Goal: Transaction & Acquisition: Subscribe to service/newsletter

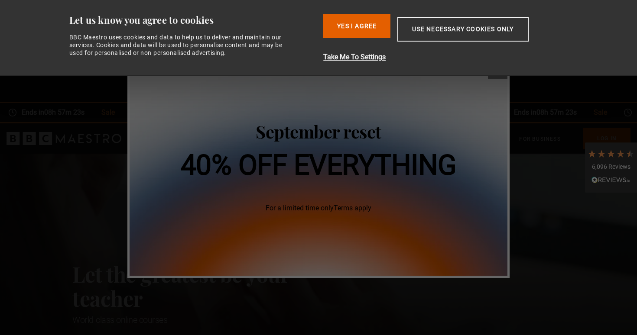
click at [348, 163] on h1 "40% off everything" at bounding box center [319, 166] width 276 height 28
click at [358, 22] on button "Yes I Agree" at bounding box center [356, 26] width 67 height 24
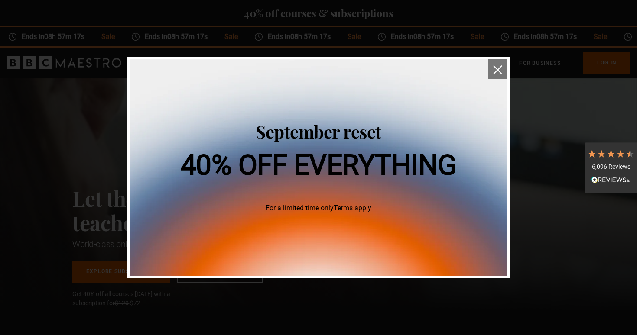
click at [496, 70] on img "close" at bounding box center [497, 69] width 9 height 9
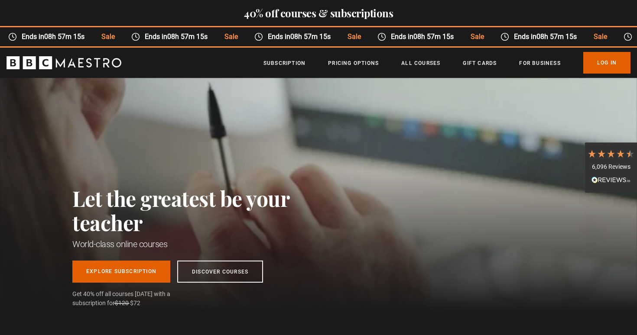
scroll to position [0, 113]
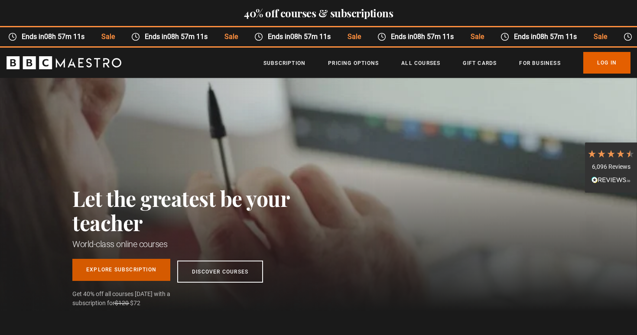
click at [117, 269] on link "Explore Subscription" at bounding box center [121, 270] width 98 height 22
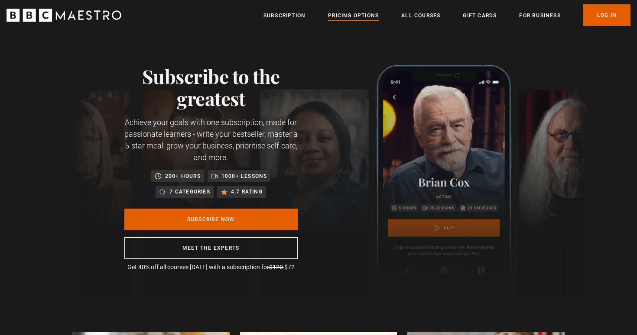
click at [362, 16] on link "Pricing Options" at bounding box center [353, 15] width 51 height 9
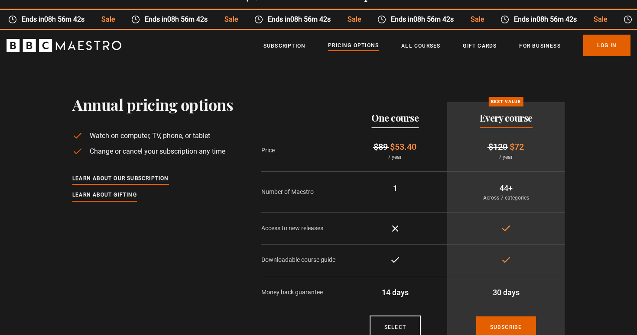
scroll to position [17, 0]
click at [417, 49] on link "All Courses" at bounding box center [420, 46] width 39 height 9
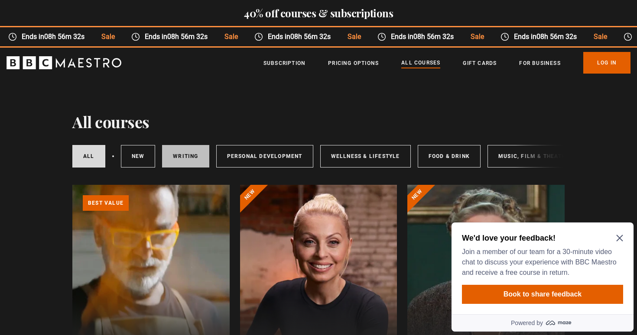
click at [190, 159] on link "Writing" at bounding box center [185, 156] width 47 height 23
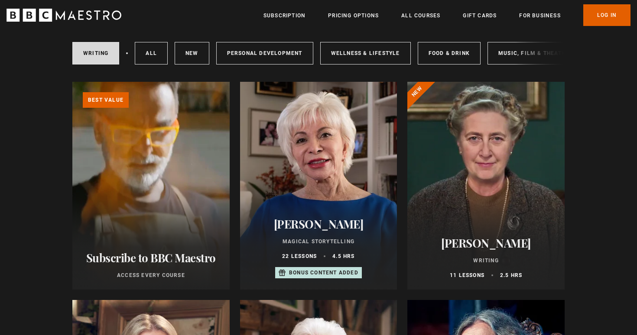
scroll to position [101, 0]
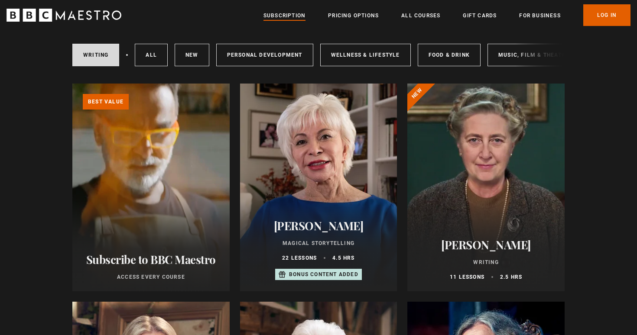
click at [282, 16] on link "Subscription" at bounding box center [284, 15] width 42 height 9
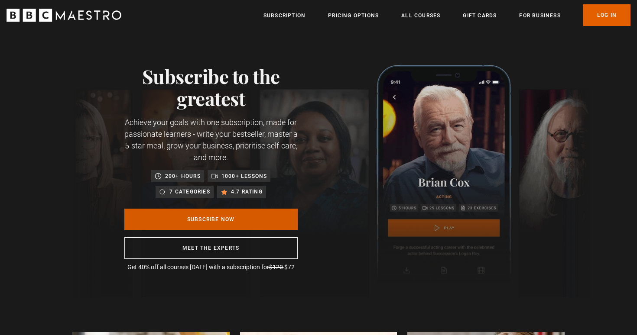
click at [230, 222] on link "Subscribe Now" at bounding box center [210, 220] width 173 height 22
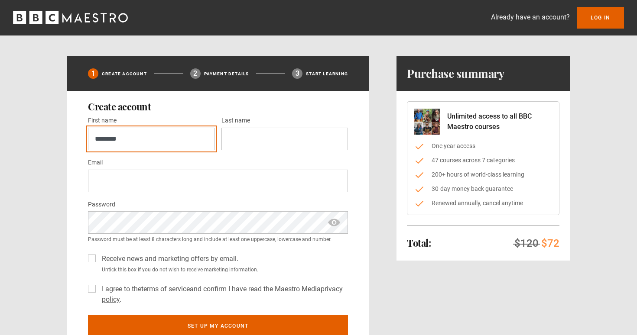
type input "********"
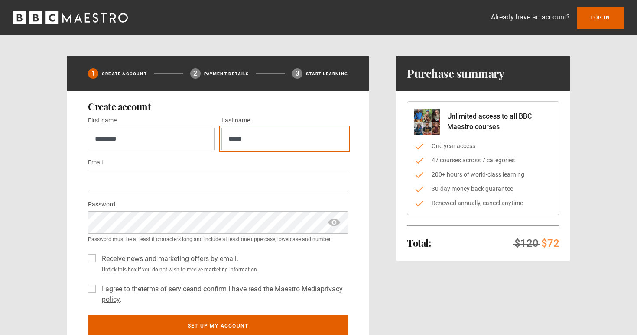
type input "*****"
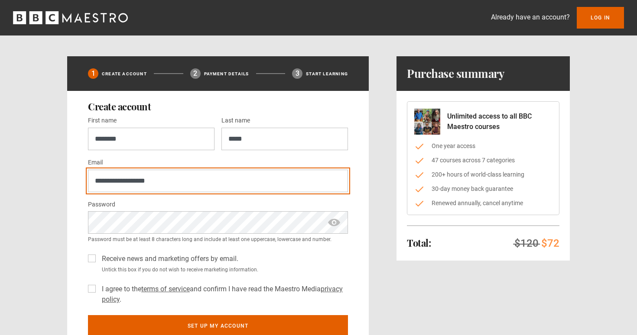
type input "**********"
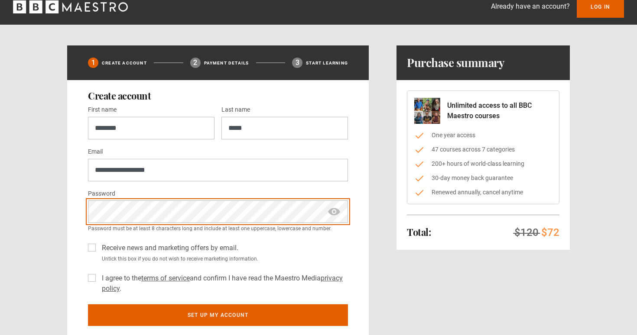
scroll to position [38, 0]
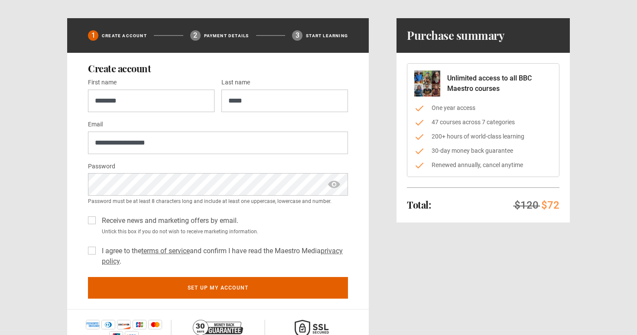
click at [98, 250] on label "I agree to the terms of service and confirm I have read the Maestro Media priva…" at bounding box center [223, 256] width 250 height 21
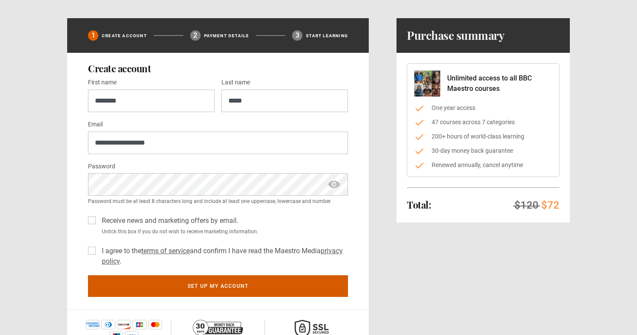
click at [176, 289] on button "Set up my account" at bounding box center [218, 287] width 260 height 22
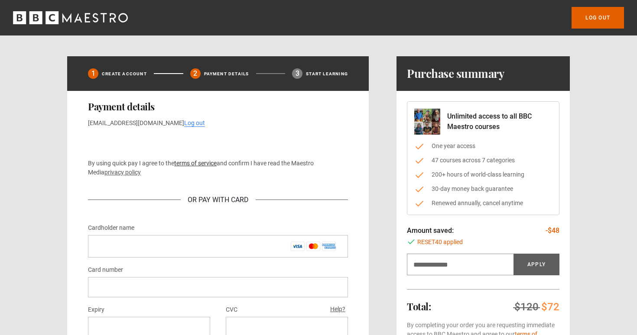
click at [182, 162] on link "terms of service" at bounding box center [195, 163] width 42 height 7
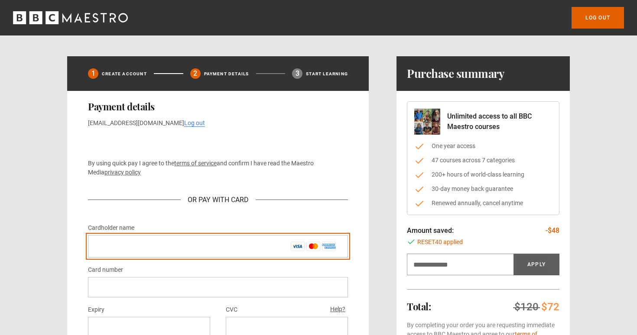
click at [117, 242] on input "Cardholder name *" at bounding box center [218, 246] width 260 height 23
type input "**********"
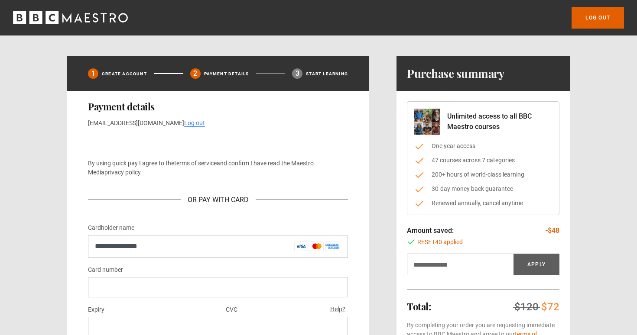
click at [110, 296] on div at bounding box center [218, 287] width 260 height 20
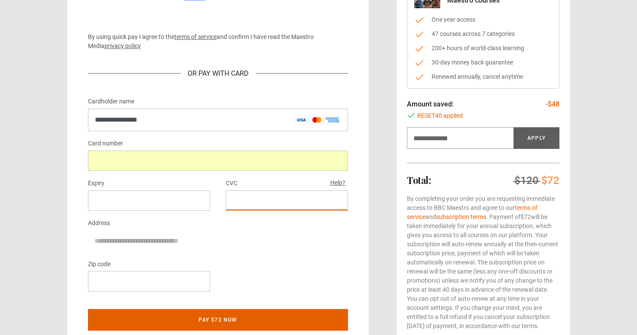
scroll to position [132, 0]
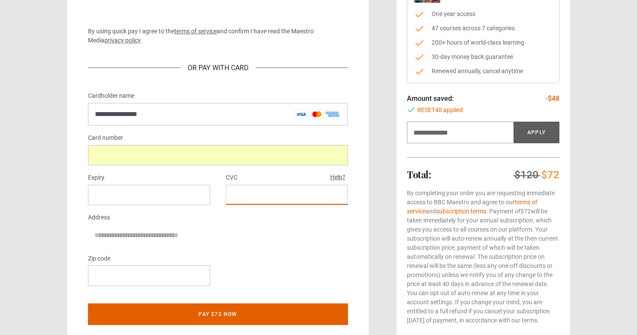
click at [161, 279] on div at bounding box center [149, 276] width 122 height 20
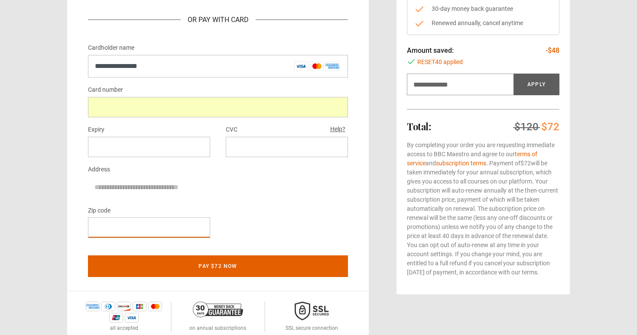
scroll to position [185, 0]
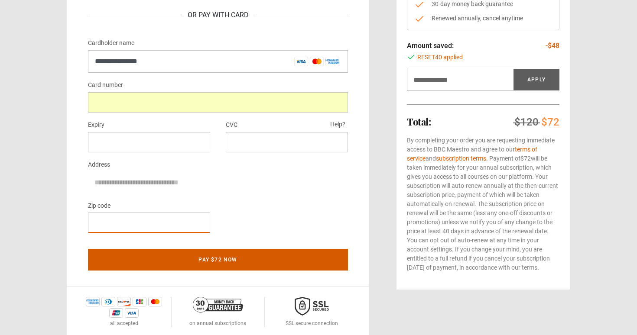
click at [234, 262] on button "Pay $72 now" at bounding box center [218, 260] width 260 height 22
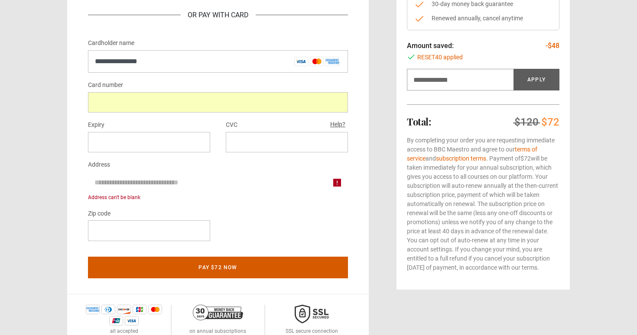
click at [220, 266] on button "Pay $72 now" at bounding box center [218, 268] width 260 height 22
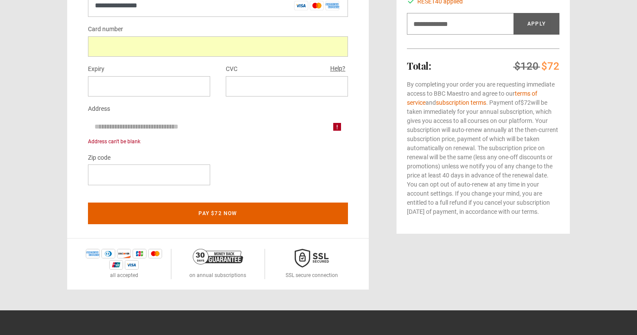
scroll to position [244, 0]
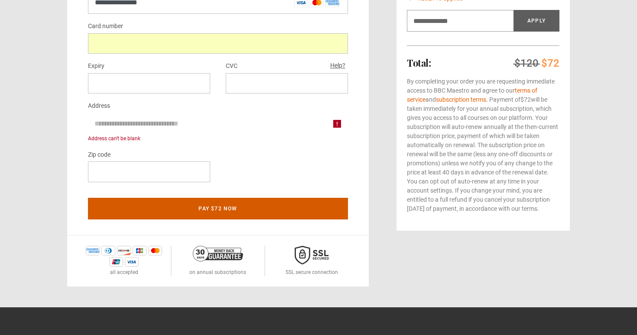
click at [196, 207] on button "Pay $72 now" at bounding box center [218, 209] width 260 height 22
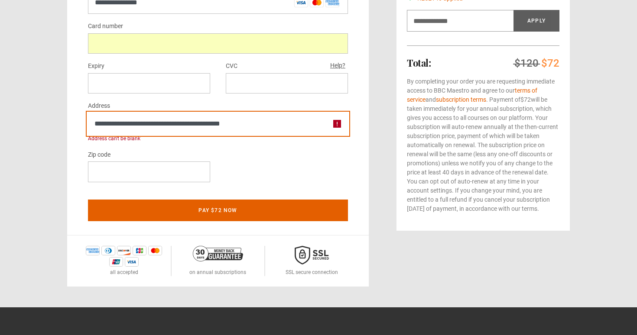
type input "**********"
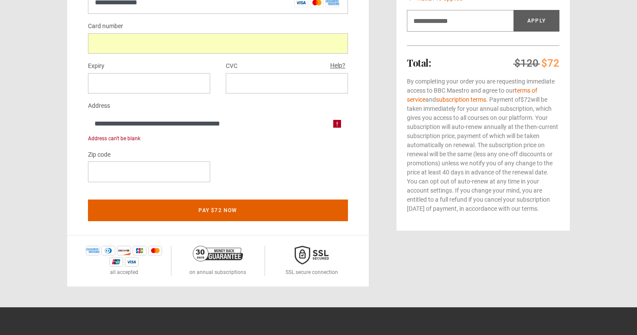
click at [269, 169] on div "Zip code" at bounding box center [218, 169] width 260 height 40
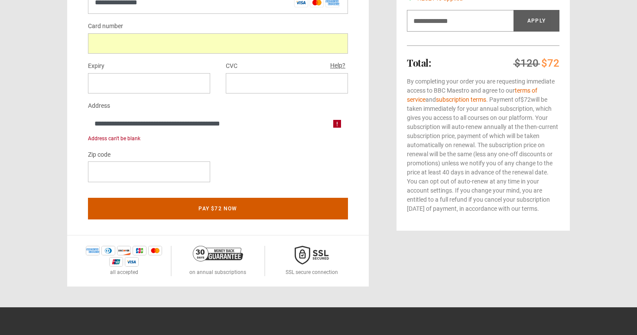
click at [248, 208] on button "Pay $72 now" at bounding box center [218, 209] width 260 height 22
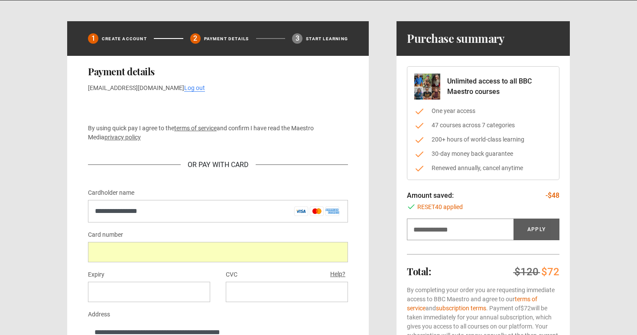
scroll to position [34, 0]
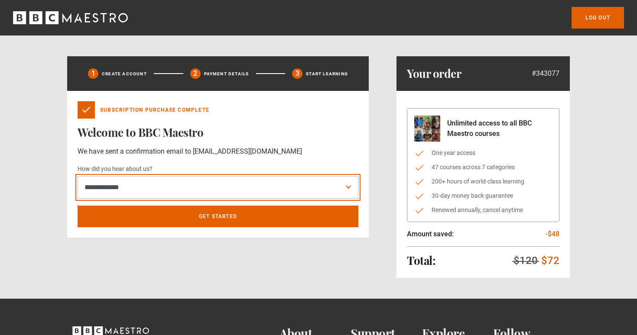
select select "******"
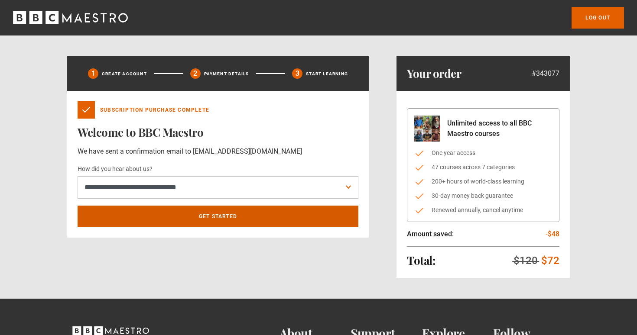
click at [203, 216] on link "Get Started" at bounding box center [218, 217] width 281 height 22
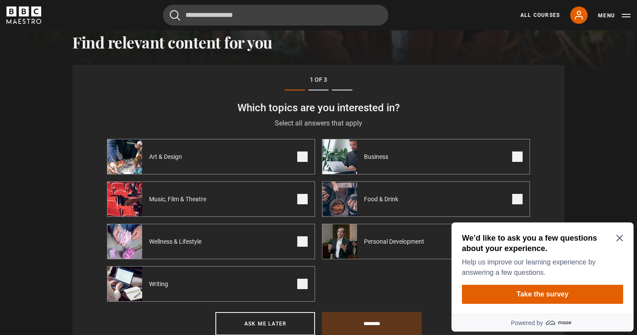
click at [302, 287] on span at bounding box center [302, 284] width 10 height 10
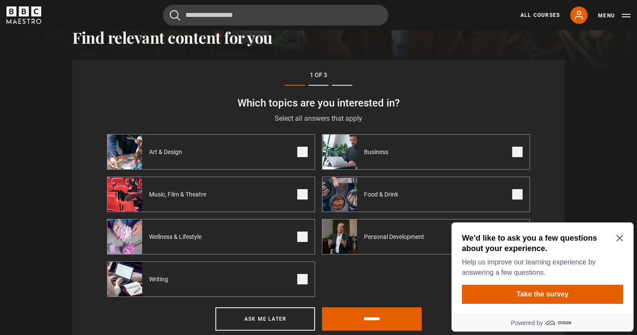
scroll to position [306, 0]
click at [622, 239] on icon "Close Maze Prompt" at bounding box center [619, 238] width 7 height 7
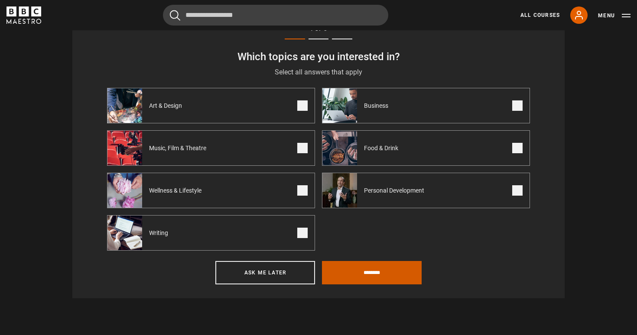
scroll to position [356, 0]
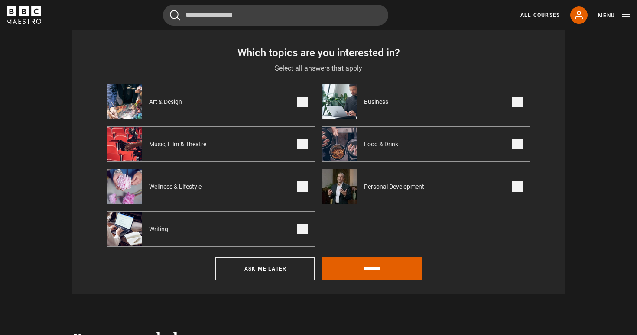
click at [302, 146] on span at bounding box center [302, 144] width 10 height 10
click at [357, 269] on input "********" at bounding box center [372, 268] width 100 height 23
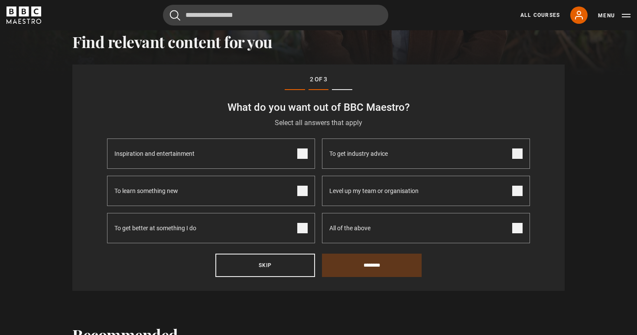
scroll to position [301, 0]
click at [303, 228] on span at bounding box center [302, 229] width 10 height 10
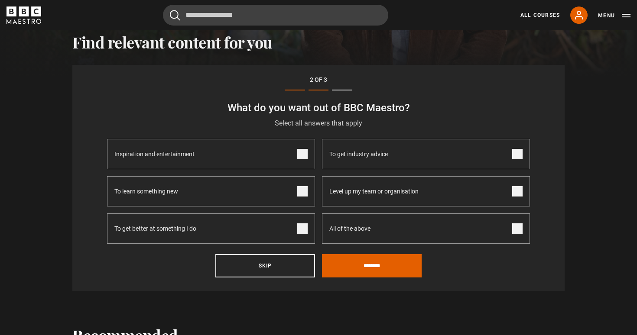
click at [300, 152] on span at bounding box center [302, 154] width 10 height 10
click at [302, 195] on span at bounding box center [302, 191] width 10 height 10
click at [516, 155] on span at bounding box center [517, 154] width 10 height 10
click at [396, 267] on input "********" at bounding box center [372, 265] width 100 height 23
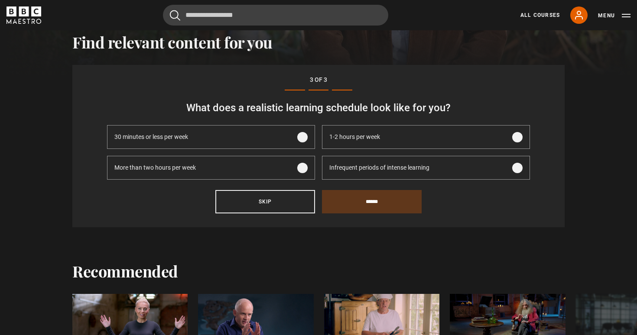
click at [304, 170] on span at bounding box center [302, 168] width 10 height 10
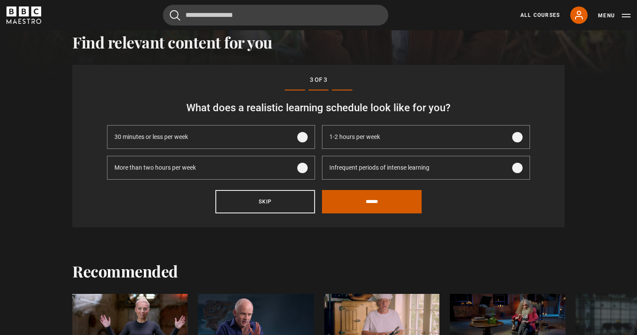
click at [352, 204] on input "******" at bounding box center [372, 201] width 100 height 23
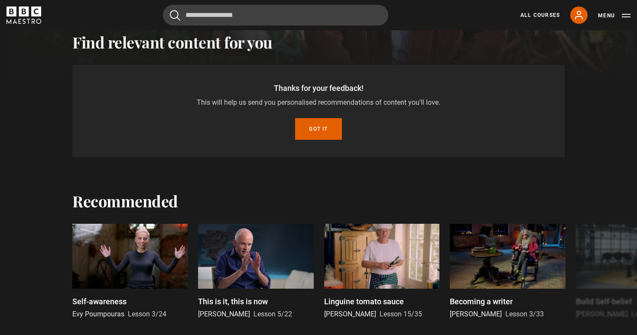
scroll to position [269, 0]
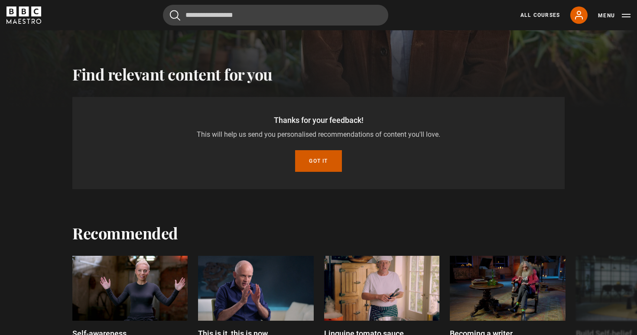
click at [324, 159] on button "Got it" at bounding box center [318, 161] width 46 height 22
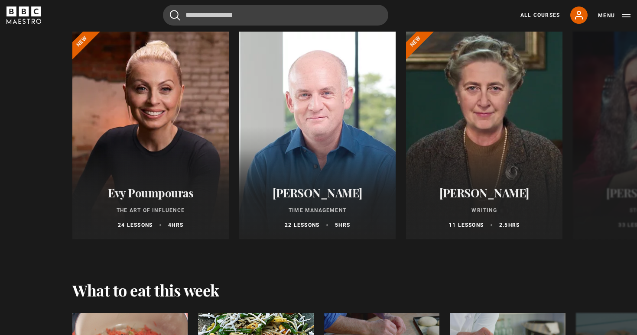
scroll to position [886, 0]
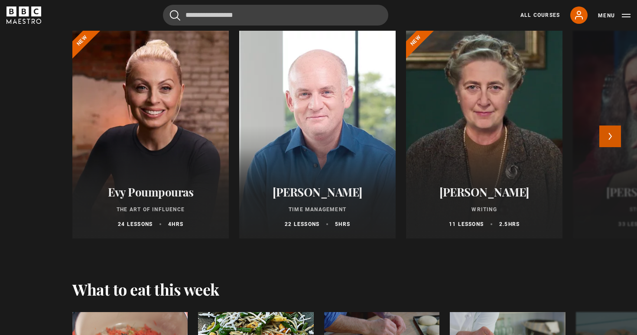
click at [612, 136] on button "Next" at bounding box center [610, 137] width 22 height 22
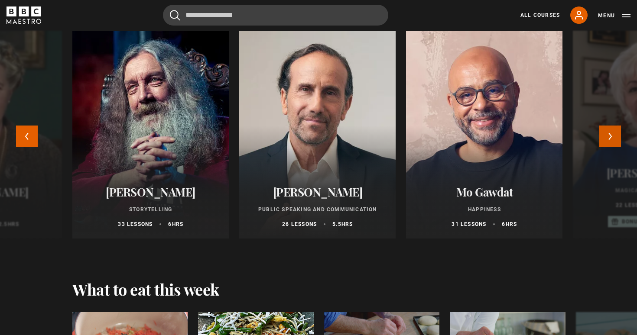
click at [612, 136] on button "Next" at bounding box center [610, 137] width 22 height 22
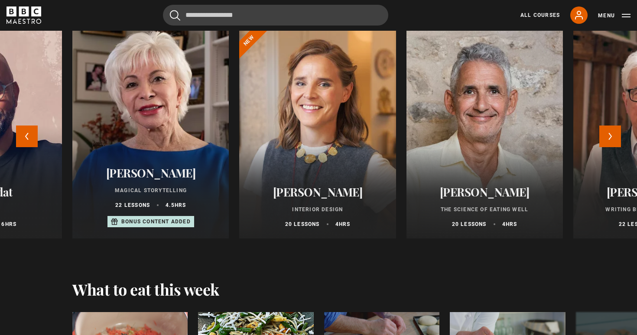
click at [147, 153] on div at bounding box center [151, 134] width 172 height 229
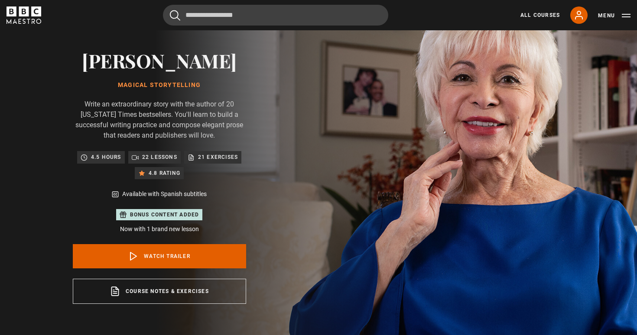
scroll to position [62, 0]
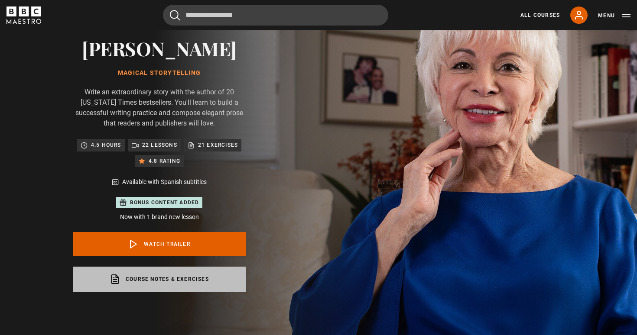
click at [154, 277] on link "Course notes & exercises opens in a new tab" at bounding box center [159, 279] width 173 height 25
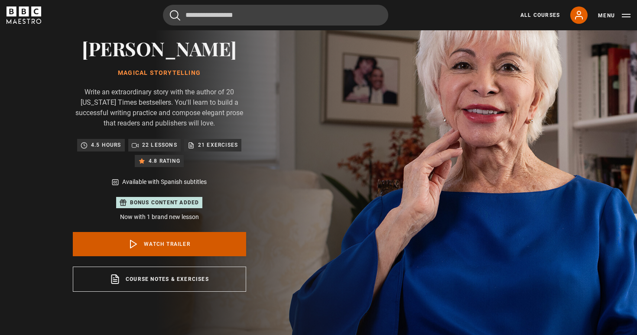
click at [151, 241] on link "Watch Trailer" at bounding box center [159, 244] width 173 height 24
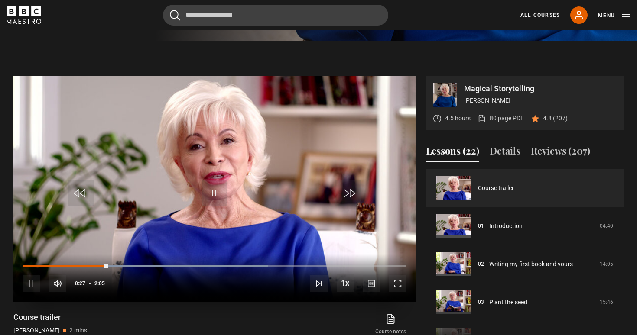
scroll to position [382, 0]
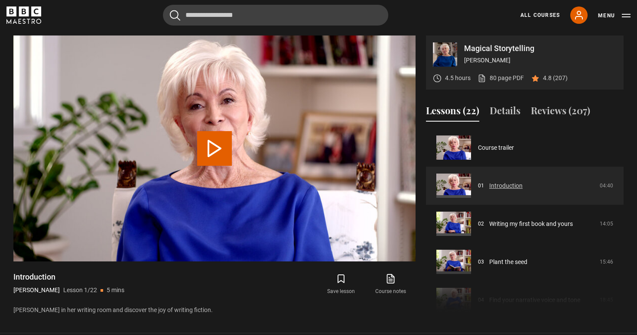
click at [509, 184] on link "Introduction" at bounding box center [505, 186] width 33 height 9
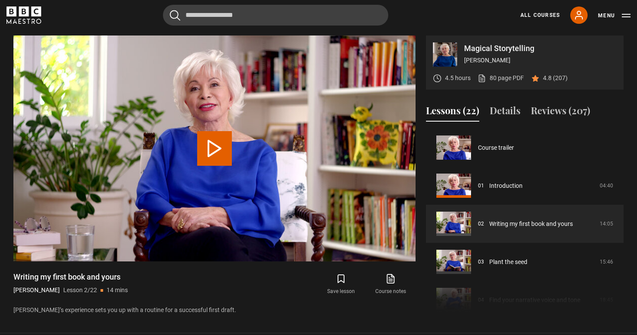
scroll to position [38, 0]
